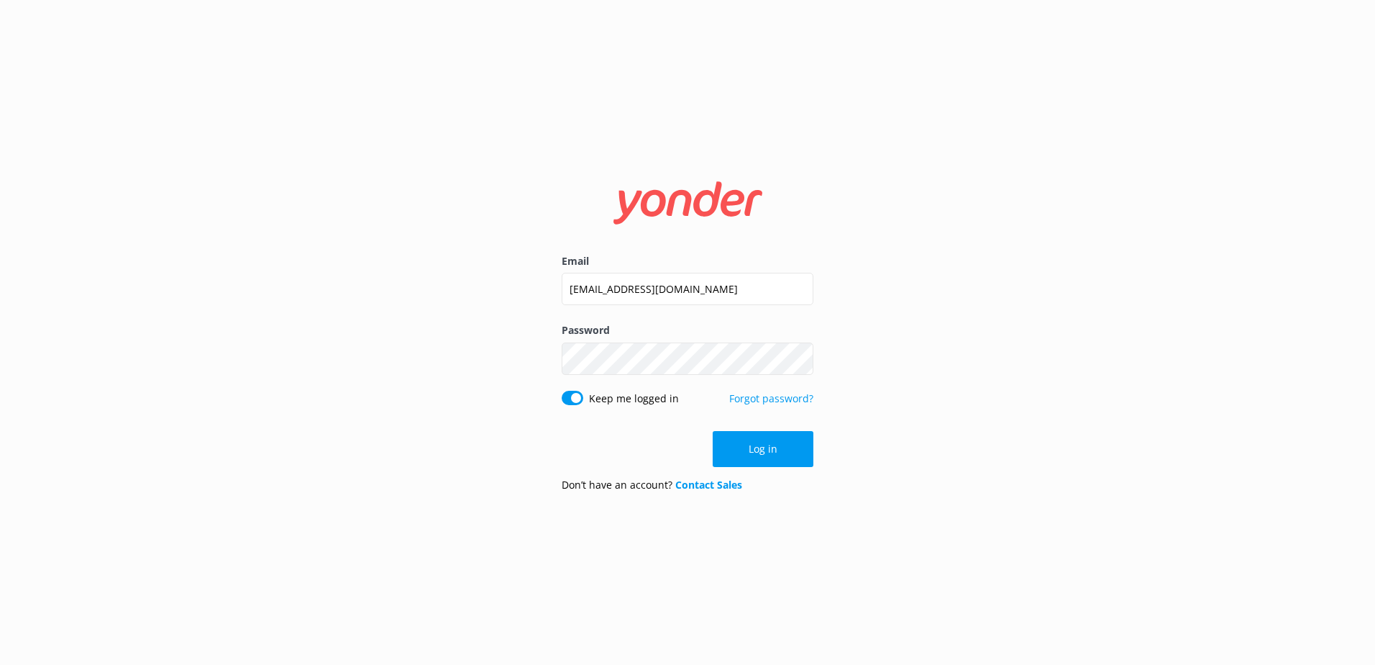
click at [762, 451] on button "Log in" at bounding box center [763, 449] width 101 height 36
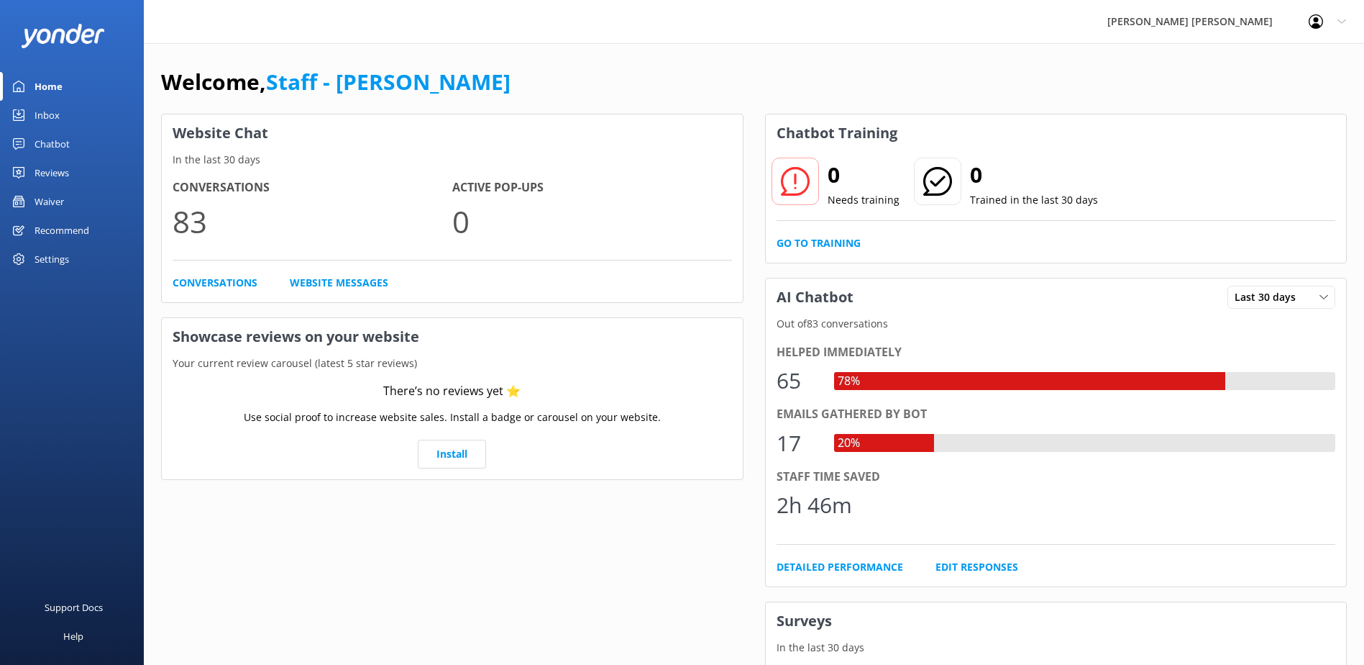
click at [50, 142] on div "Chatbot" at bounding box center [52, 143] width 35 height 29
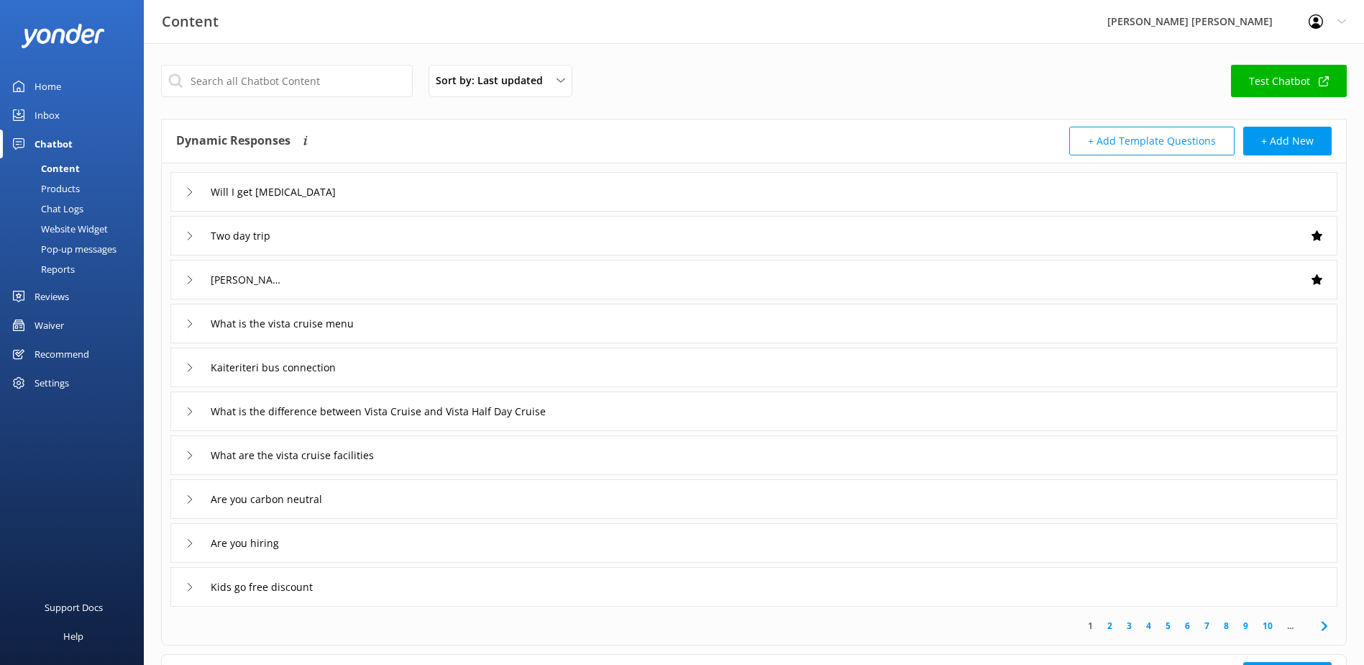
click at [54, 114] on div "Inbox" at bounding box center [47, 115] width 25 height 29
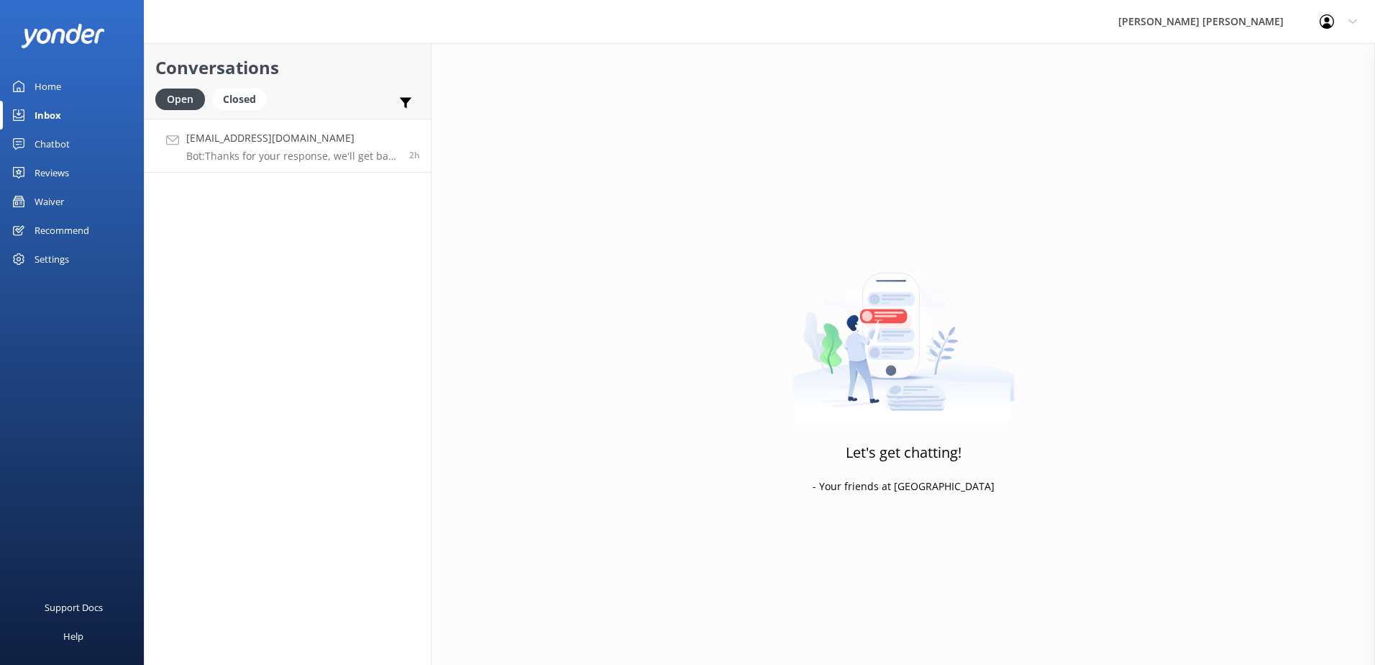
click at [316, 150] on p "Bot: Thanks for your response, we'll get back to you as soon as we can during o…" at bounding box center [292, 156] width 212 height 13
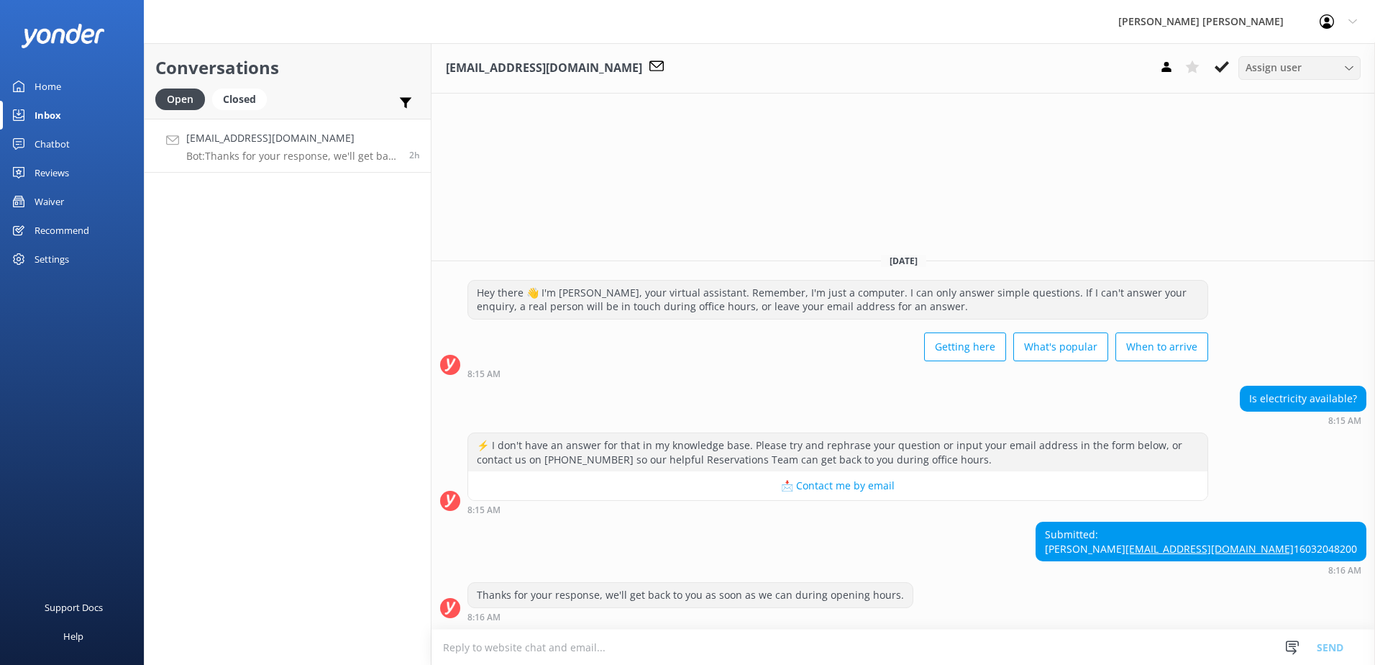
click at [1347, 68] on use at bounding box center [1349, 67] width 8 height 4
click at [1347, 68] on icon at bounding box center [1349, 68] width 9 height 9
drag, startPoint x: 1311, startPoint y: 506, endPoint x: 1307, endPoint y: 516, distance: 10.7
click at [1307, 522] on div "Submitted: [PERSON_NAME] [PERSON_NAME][EMAIL_ADDRESS][DOMAIN_NAME] 16032048200" at bounding box center [1200, 541] width 329 height 38
click at [1167, 65] on use at bounding box center [1166, 67] width 9 height 10
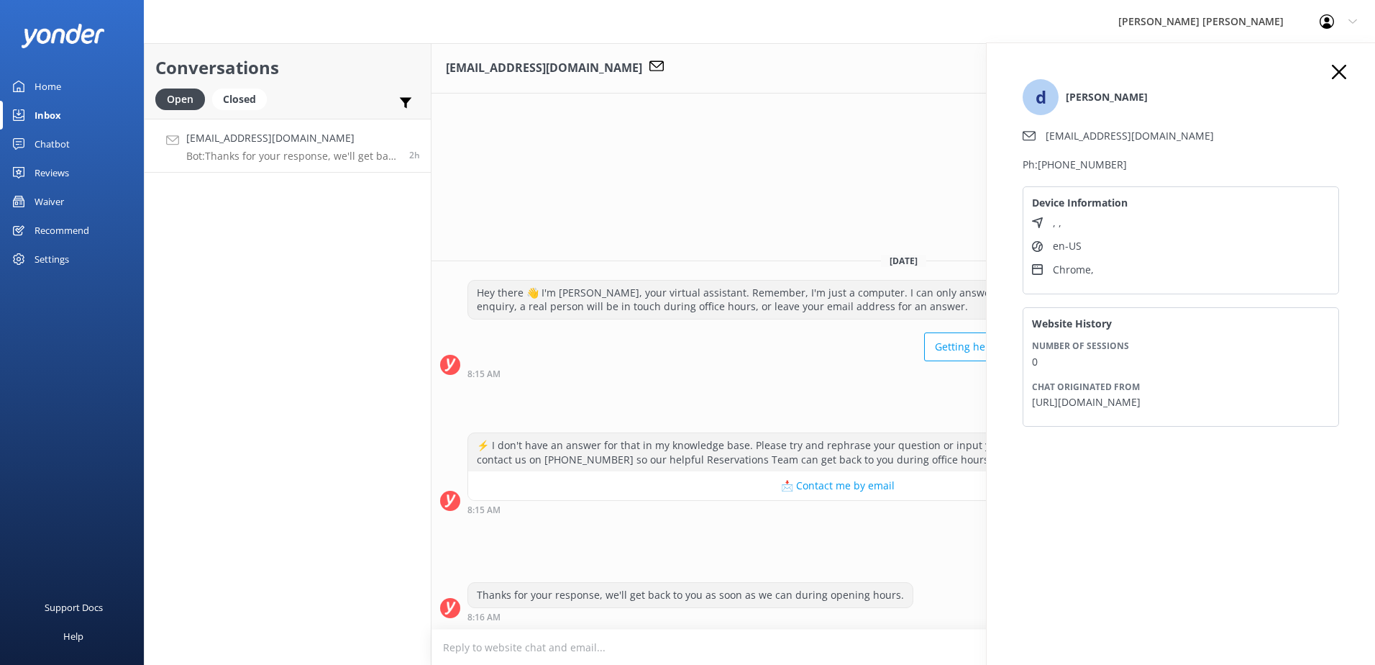
click at [1341, 76] on icon at bounding box center [1339, 72] width 14 height 14
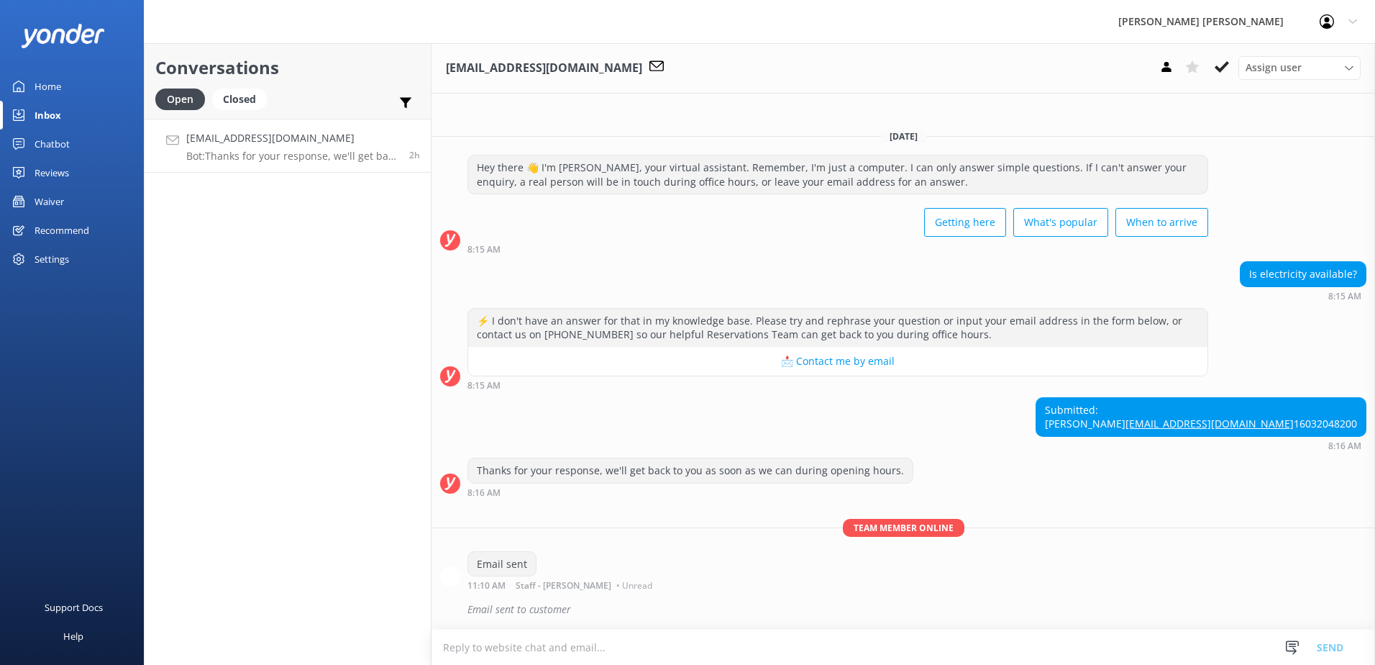
scroll to position [4, 0]
